Goal: Task Accomplishment & Management: Use online tool/utility

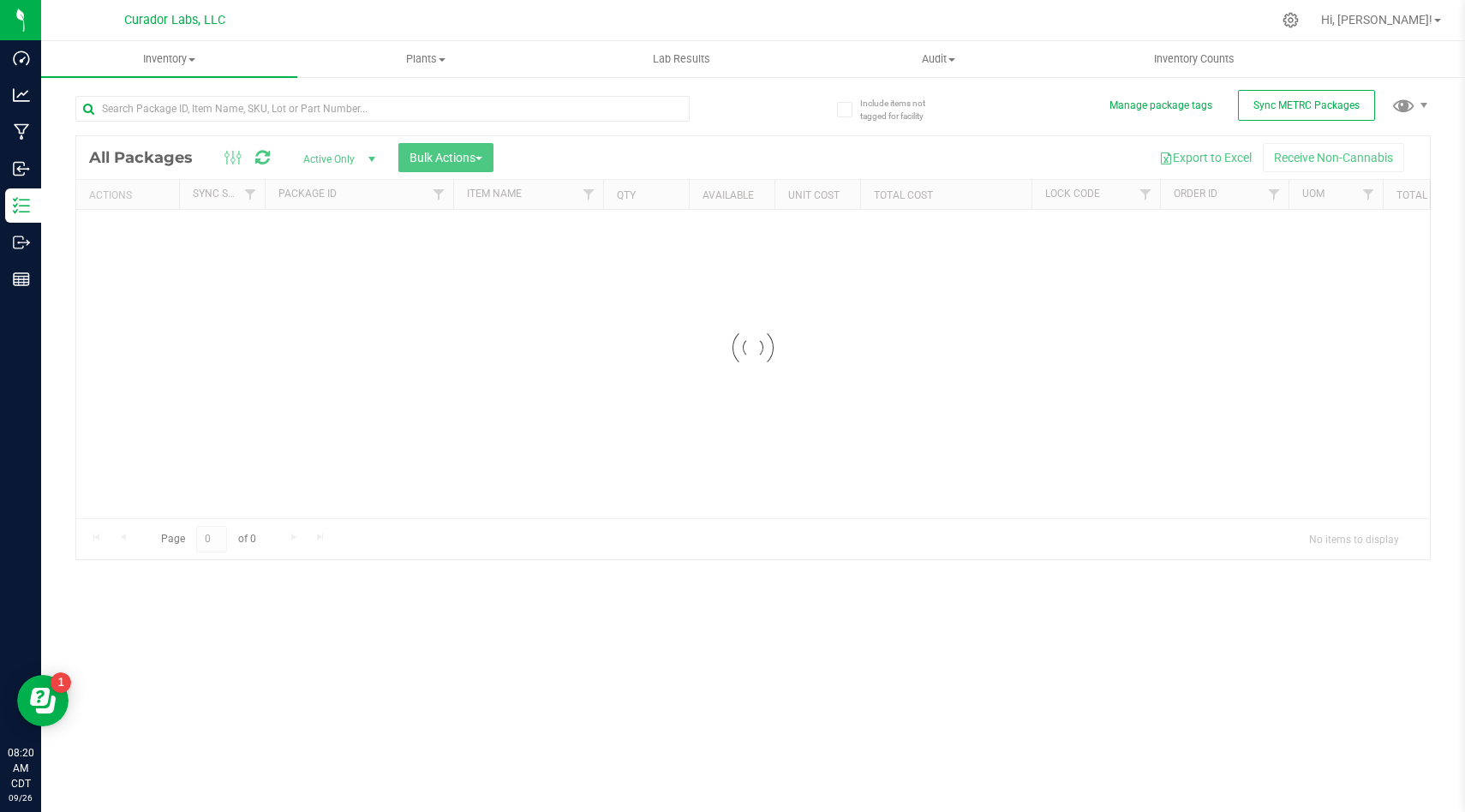
click at [1130, 194] on div at bounding box center [752, 348] width 1354 height 423
click at [1140, 195] on div at bounding box center [752, 348] width 1354 height 423
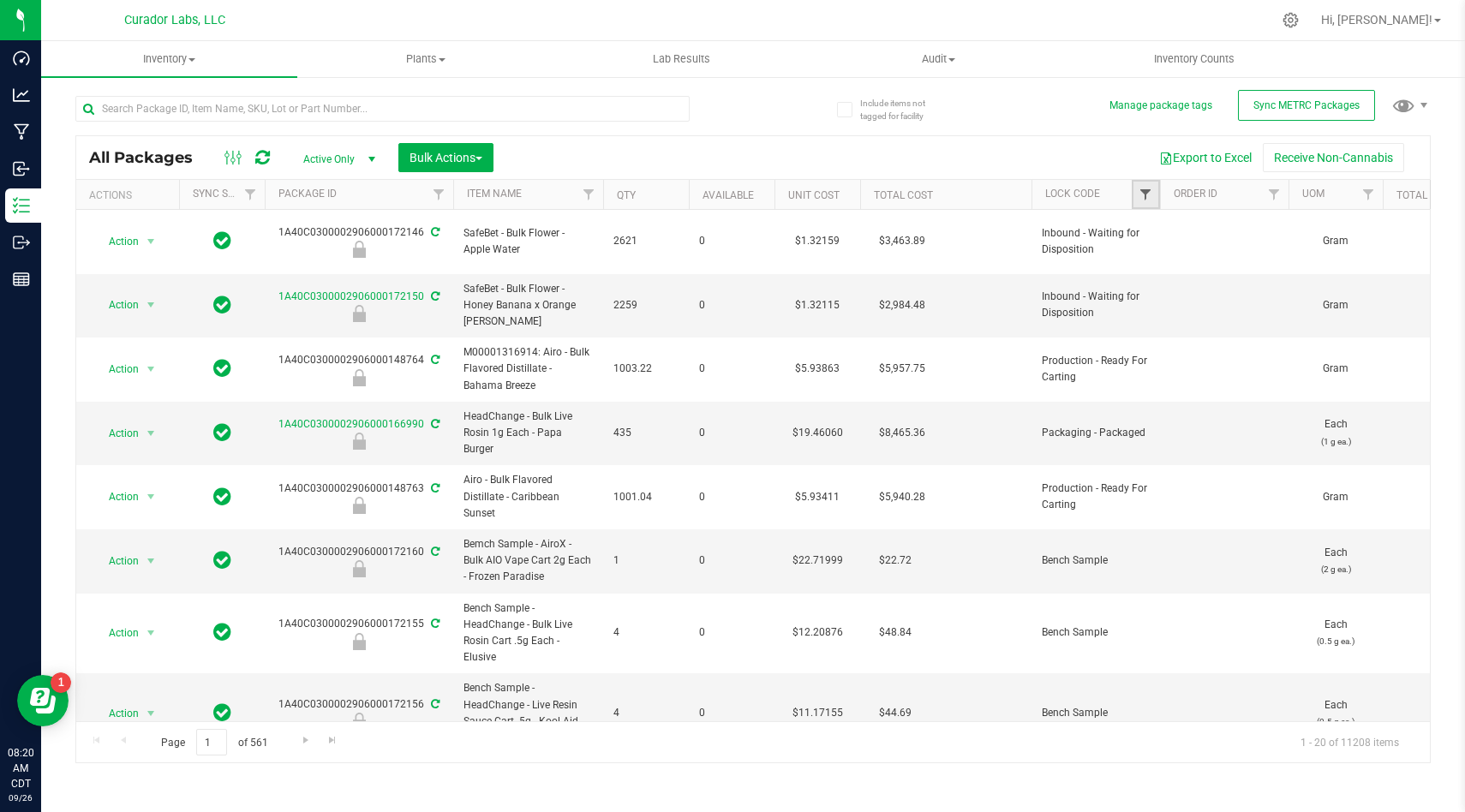
click at [1140, 194] on span "Filter" at bounding box center [1145, 194] width 14 height 14
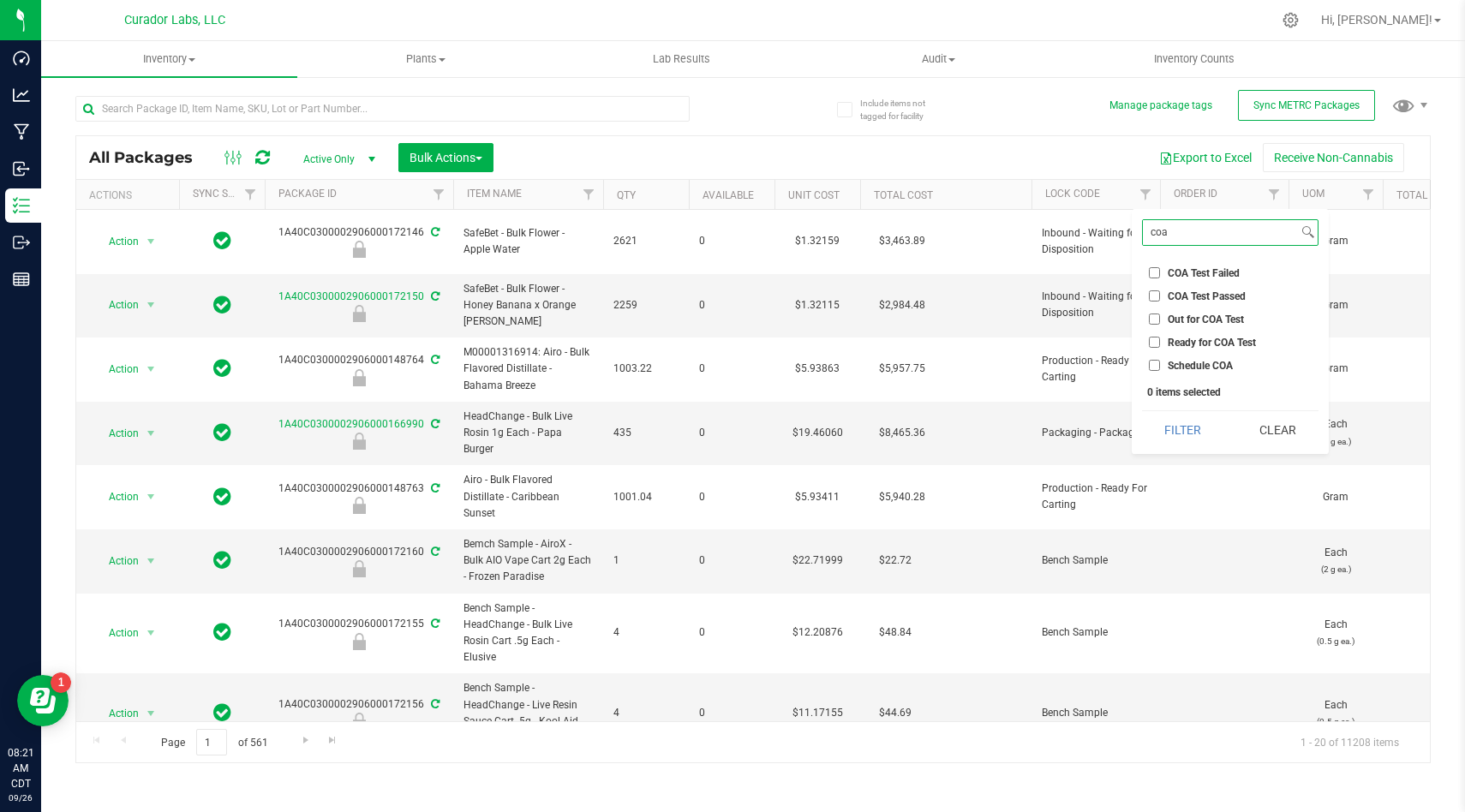
type input "coa"
click at [1154, 337] on input "Ready for COA Test" at bounding box center [1154, 342] width 11 height 11
checkbox input "true"
click at [1164, 415] on button "Filter" at bounding box center [1183, 430] width 82 height 38
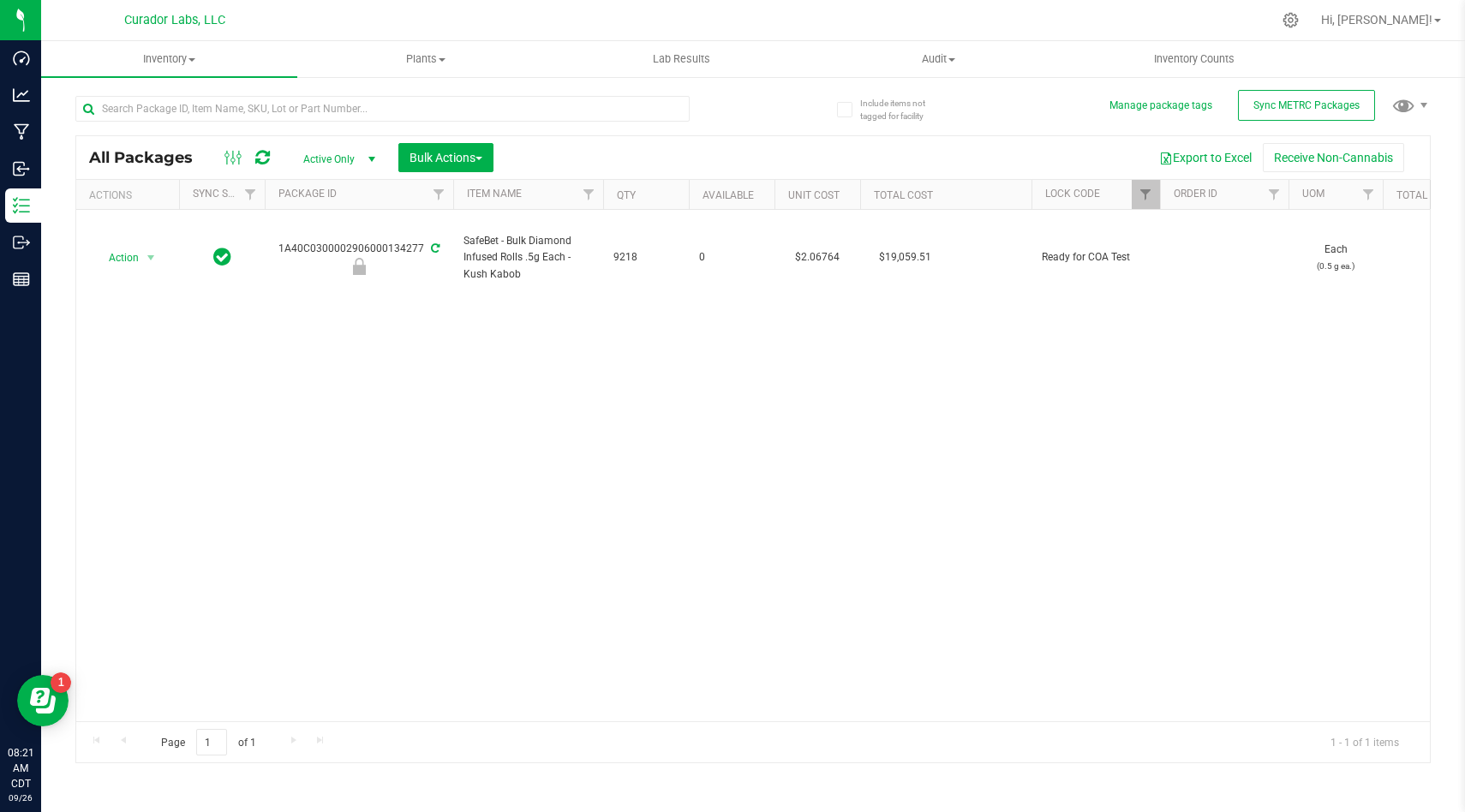
click at [1058, 412] on div "Action Action Edit attributes Global inventory Locate package Package audit log…" at bounding box center [752, 466] width 1354 height 511
click at [399, 542] on div "Action Action Edit attributes Global inventory Locate package Package audit log…" at bounding box center [752, 466] width 1354 height 511
click at [1018, 571] on div "Action Action Edit attributes Global inventory Locate package Package audit log…" at bounding box center [752, 466] width 1354 height 511
